Goal: Use online tool/utility: Use online tool/utility

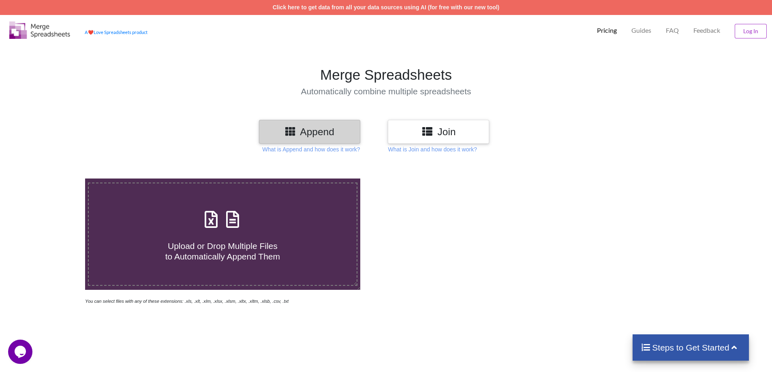
click at [339, 137] on h3 "Append" at bounding box center [309, 132] width 89 height 12
click at [687, 343] on h4 "Steps to Get Started" at bounding box center [691, 348] width 100 height 10
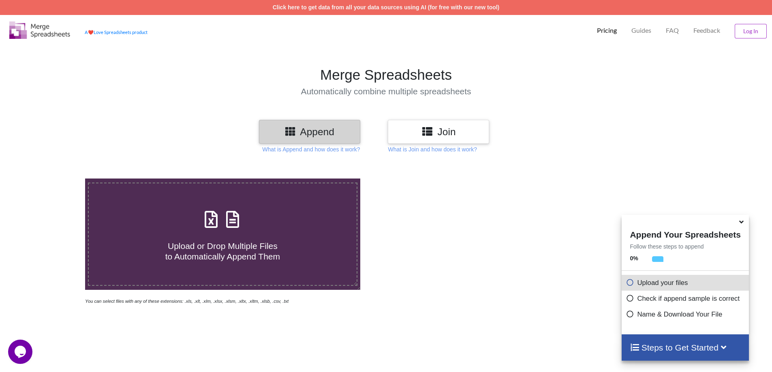
click at [134, 231] on h4 "Upload or Drop Multiple Files to Automatically Append Them" at bounding box center [223, 246] width 268 height 31
click at [55, 179] on input "Upload or Drop Multiple Files to Automatically Append Them" at bounding box center [55, 179] width 0 height 0
type input "C:\fakepath\Amazon_Invoice_6280-1128953670.csv"
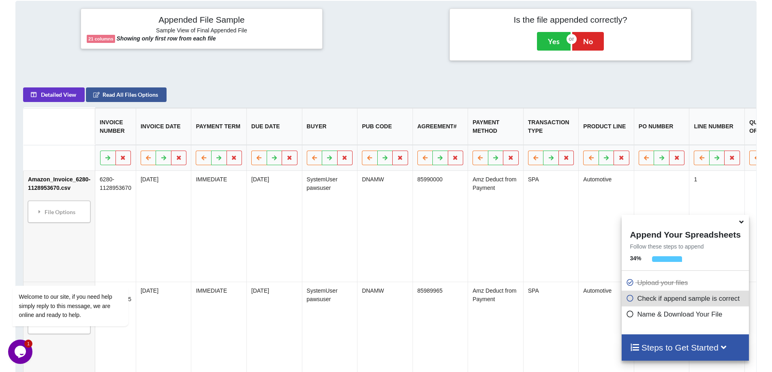
scroll to position [331, 0]
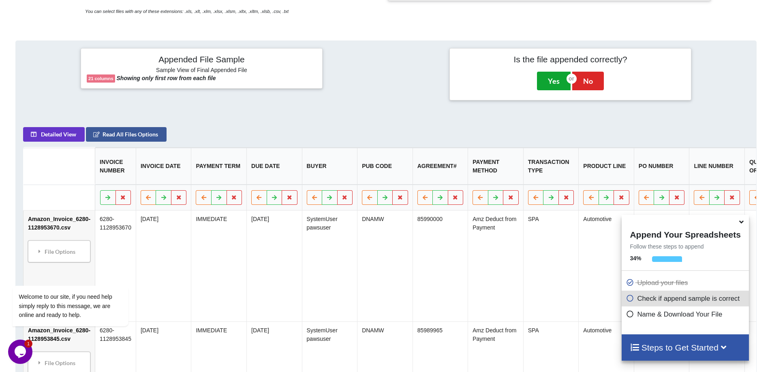
click at [554, 80] on button "Yes" at bounding box center [554, 81] width 34 height 19
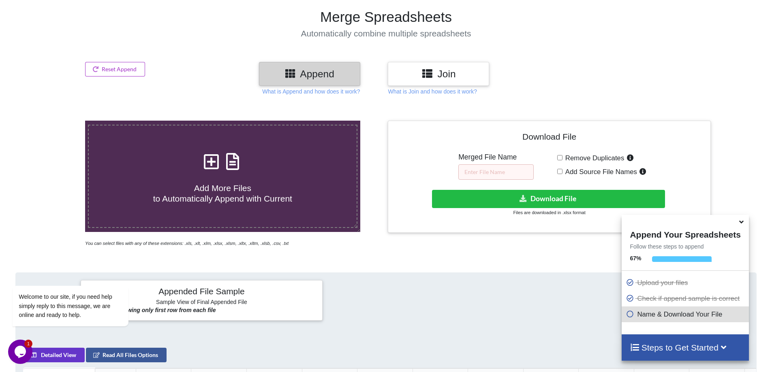
scroll to position [57, 0]
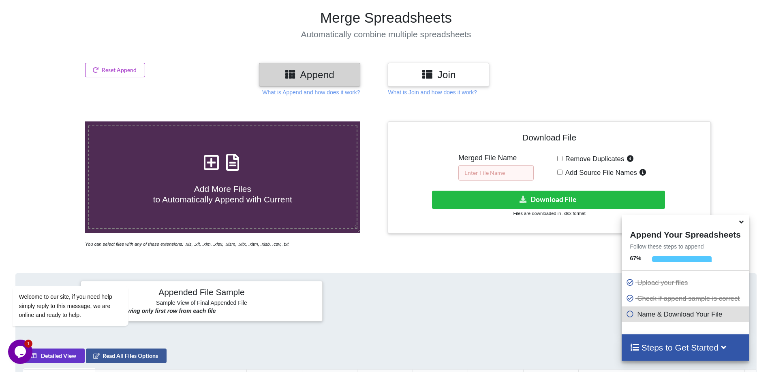
click at [489, 175] on input "text" at bounding box center [495, 172] width 75 height 15
type input "5-7"
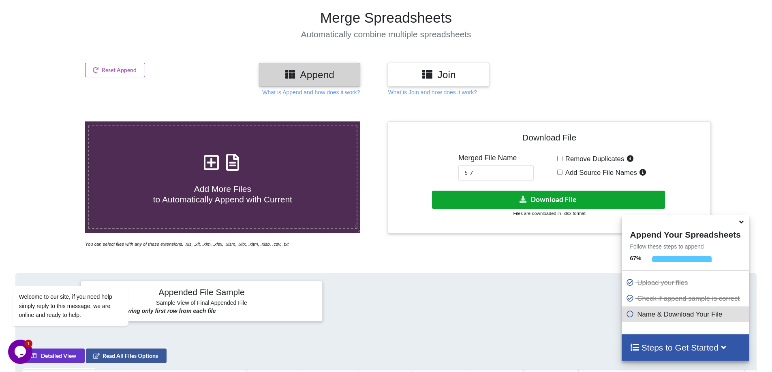
click at [471, 200] on button "Download File" at bounding box center [548, 200] width 233 height 18
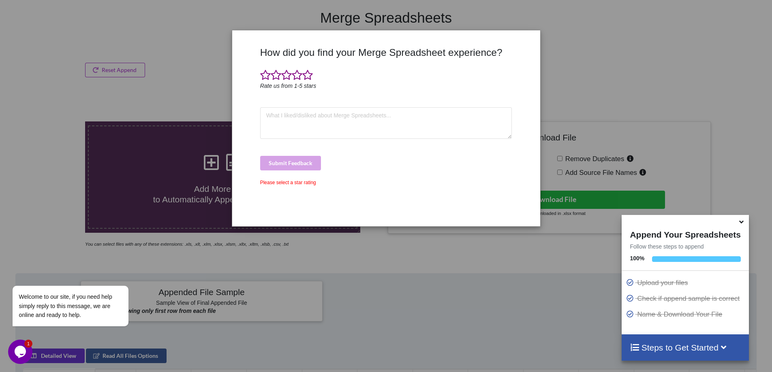
click at [325, 225] on div "How did you find your Merge Spreadsheet experience? Rate us from 1-5 stars Subm…" at bounding box center [386, 128] width 308 height 196
click at [742, 224] on icon at bounding box center [741, 220] width 9 height 7
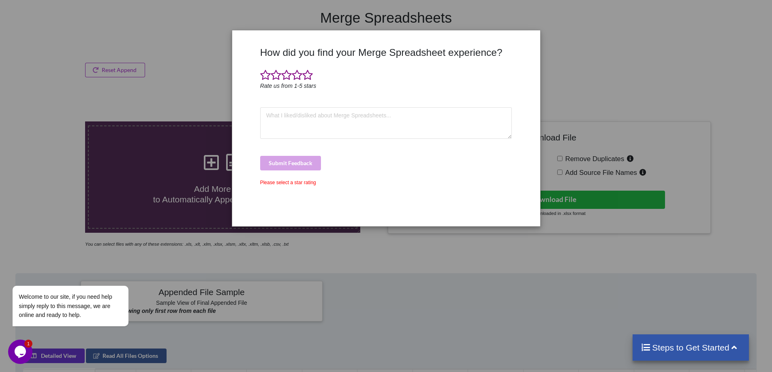
click at [593, 66] on div "How did you find your Merge Spreadsheet experience? Rate us from 1-5 stars Subm…" at bounding box center [386, 186] width 772 height 372
